Goal: Find contact information: Find contact information

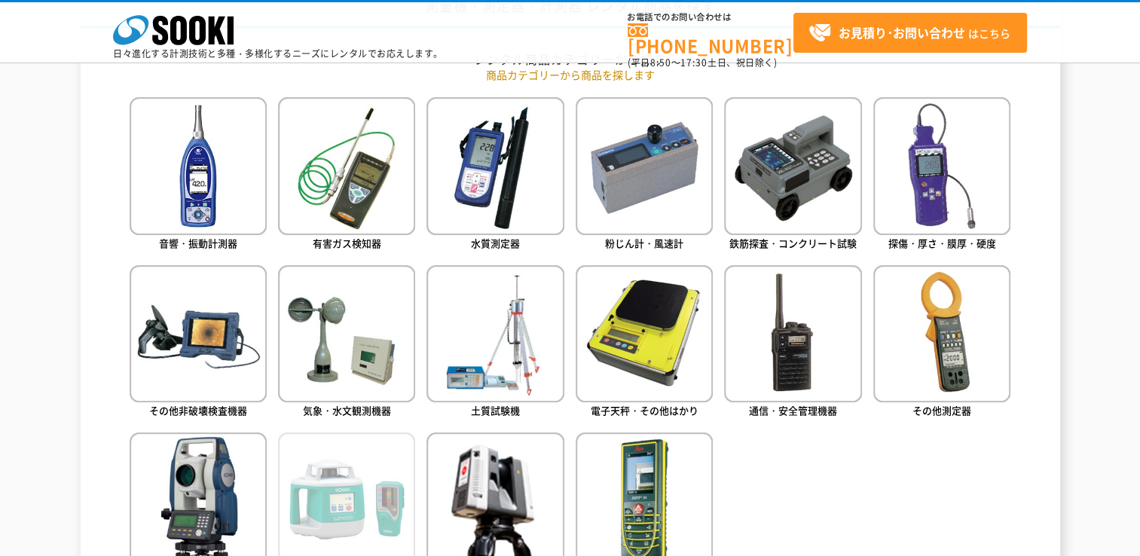
scroll to position [377, 0]
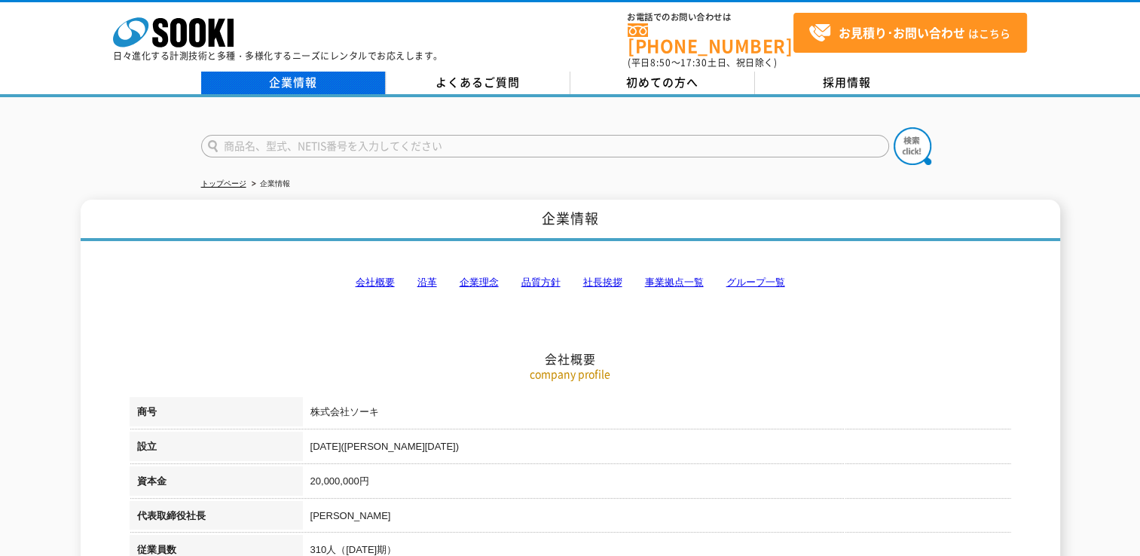
click at [330, 72] on link "企業情報" at bounding box center [293, 83] width 185 height 23
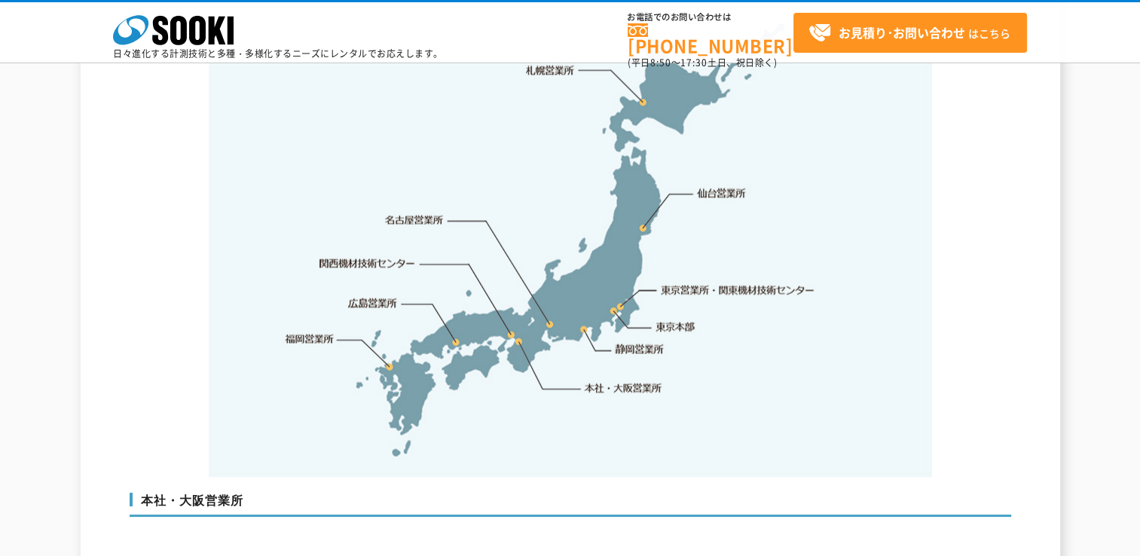
scroll to position [3014, 0]
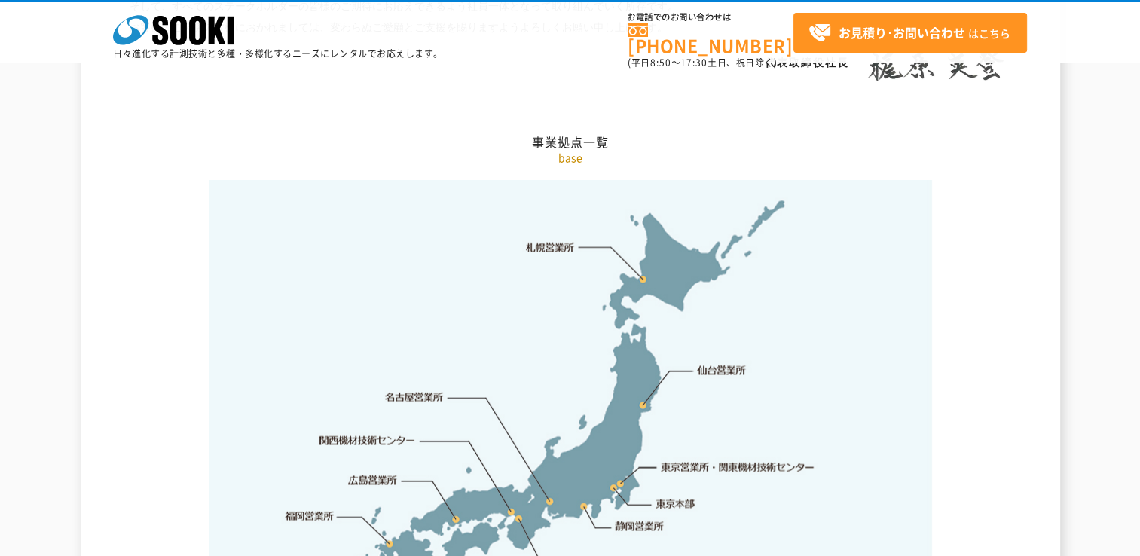
click at [643, 248] on img at bounding box center [570, 417] width 723 height 475
click at [562, 240] on link "札幌営業所" at bounding box center [550, 247] width 49 height 15
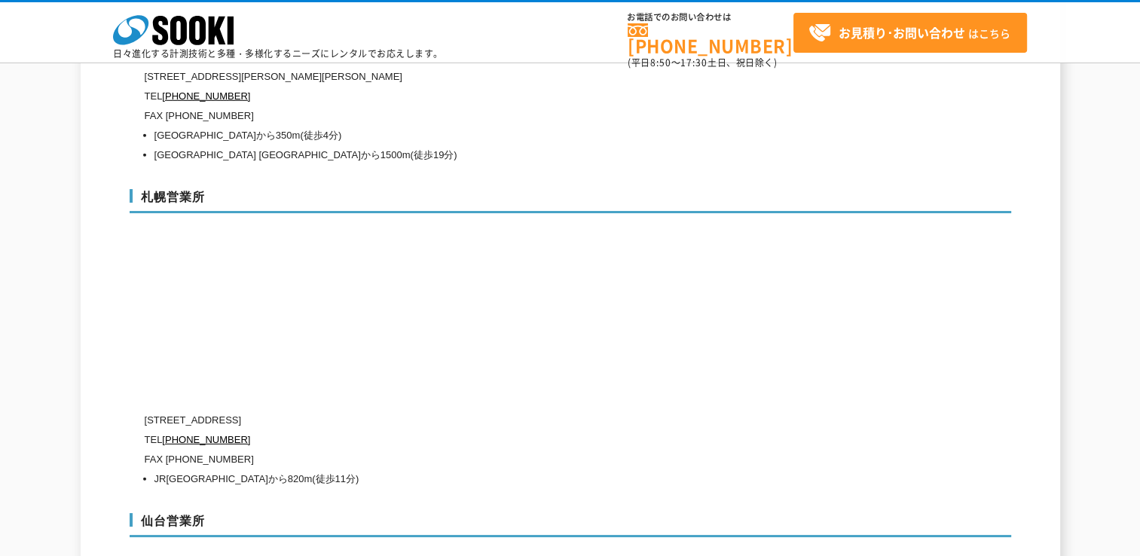
scroll to position [4325, 0]
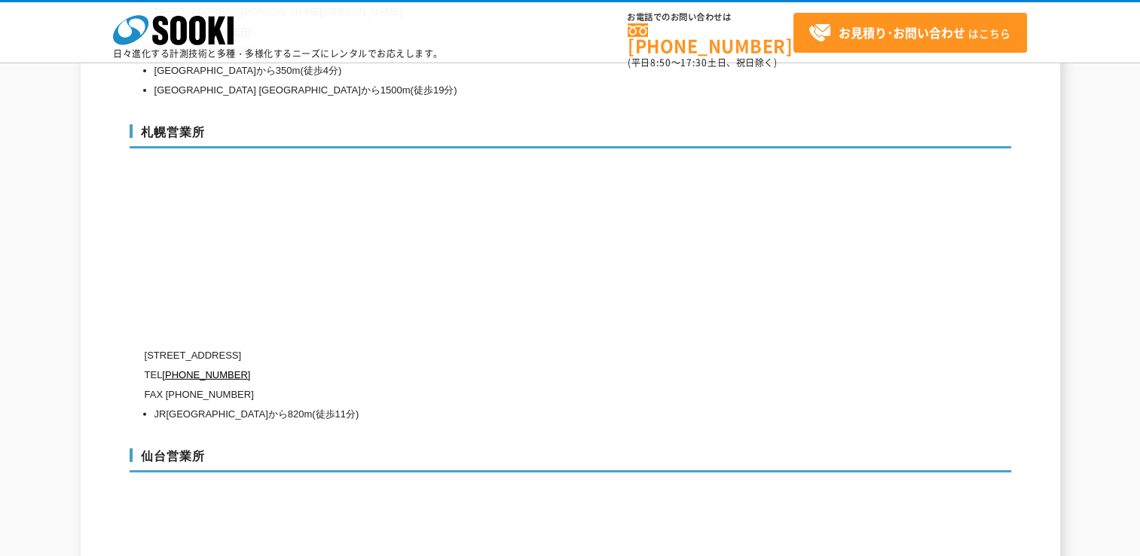
drag, startPoint x: 236, startPoint y: 318, endPoint x: 402, endPoint y: 319, distance: 165.8
click at [402, 346] on p "[STREET_ADDRESS]" at bounding box center [506, 356] width 723 height 20
drag, startPoint x: 402, startPoint y: 319, endPoint x: 338, endPoint y: 320, distance: 64.1
copy p "[STREET_ADDRESS]"
